Goal: Navigation & Orientation: Understand site structure

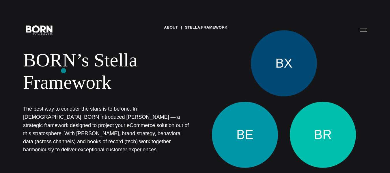
click at [63, 71] on h1 "BORN’s Stella Framework" at bounding box center [106, 71] width 166 height 45
click at [250, 137] on span "BE" at bounding box center [244, 135] width 17 height 20
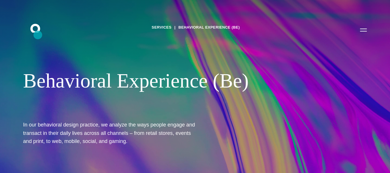
click at [39, 34] on icon ".st0{display:none;} .st1{display:inline;} .st2{font-family:'HelveticaNeue-Mediu…" at bounding box center [39, 29] width 37 height 15
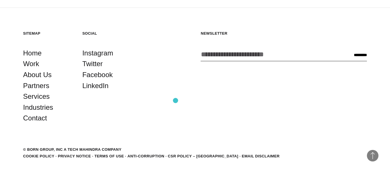
scroll to position [1344, 0]
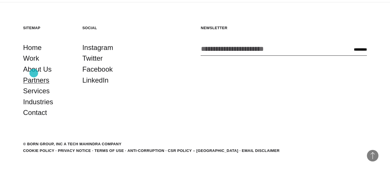
click at [34, 76] on link "Partners" at bounding box center [36, 80] width 26 height 11
click at [37, 71] on link "About Us" at bounding box center [37, 69] width 29 height 11
